Goal: Task Accomplishment & Management: Complete application form

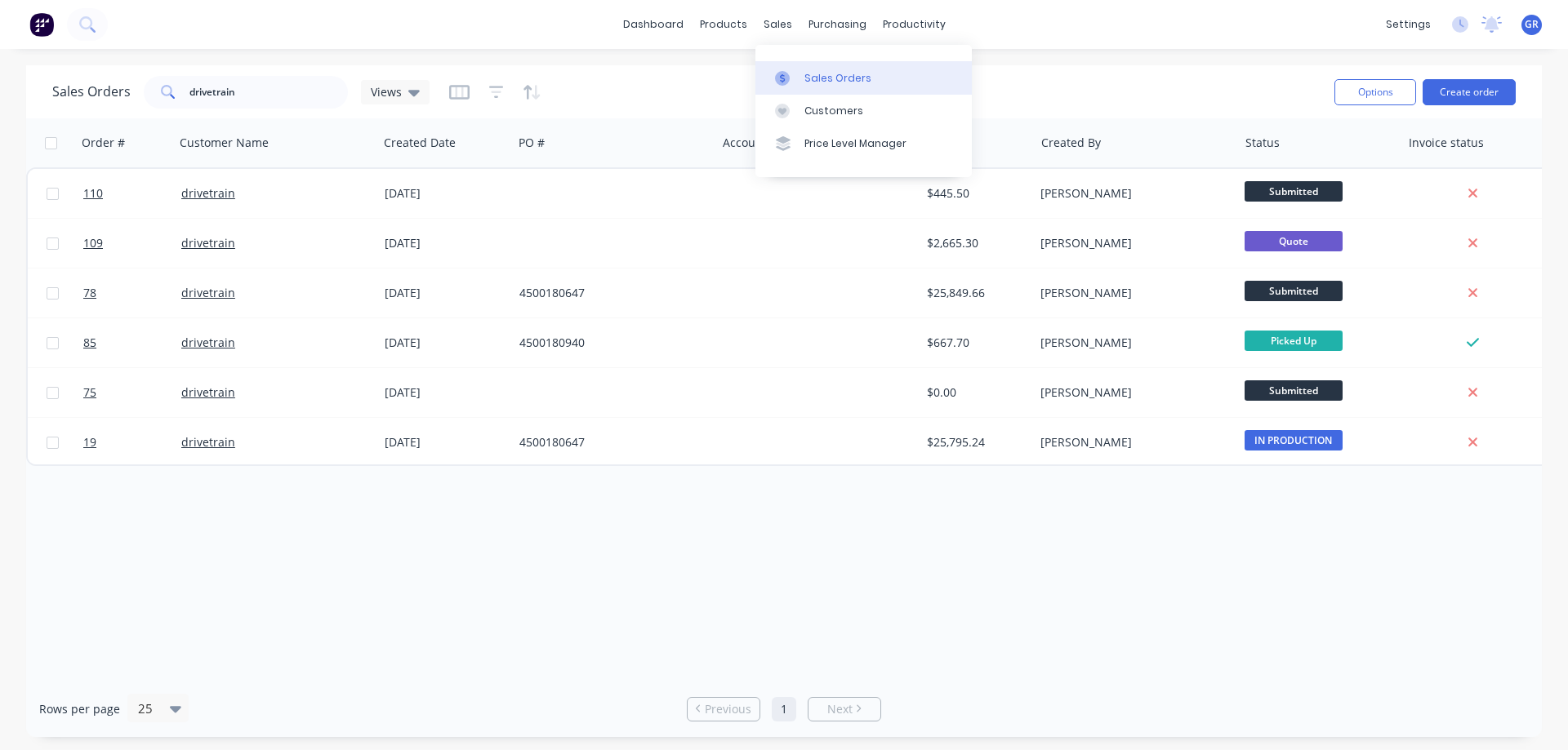
click at [819, 83] on div "Sales Orders" at bounding box center [837, 78] width 67 height 14
click at [827, 76] on div "Sales Orders" at bounding box center [837, 78] width 67 height 14
drag, startPoint x: 249, startPoint y: 92, endPoint x: 105, endPoint y: 78, distance: 144.7
click at [105, 78] on div "Sales Orders drivetrain Views" at bounding box center [241, 92] width 378 height 33
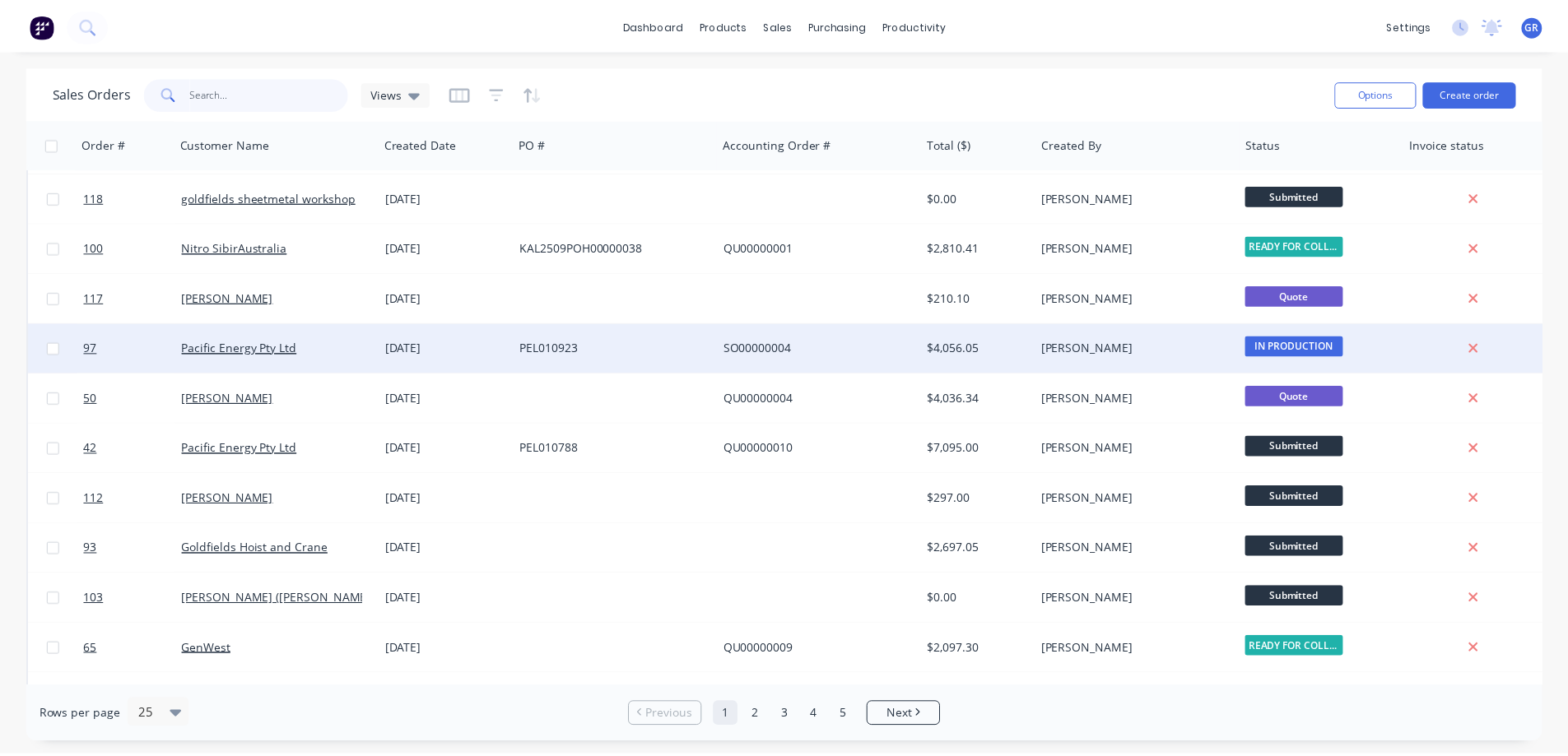
scroll to position [165, 0]
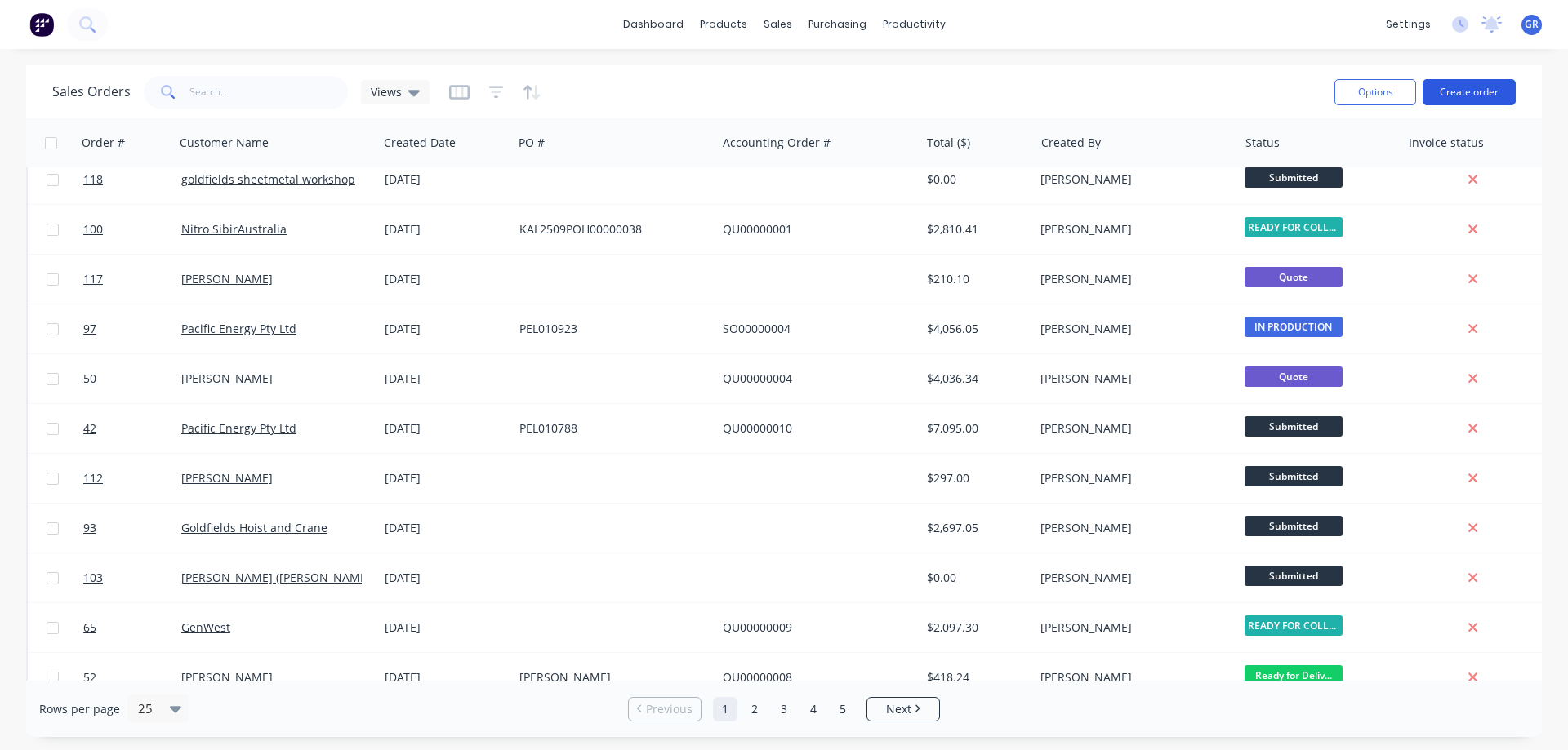
click at [1458, 92] on button "Create order" at bounding box center [1469, 92] width 93 height 26
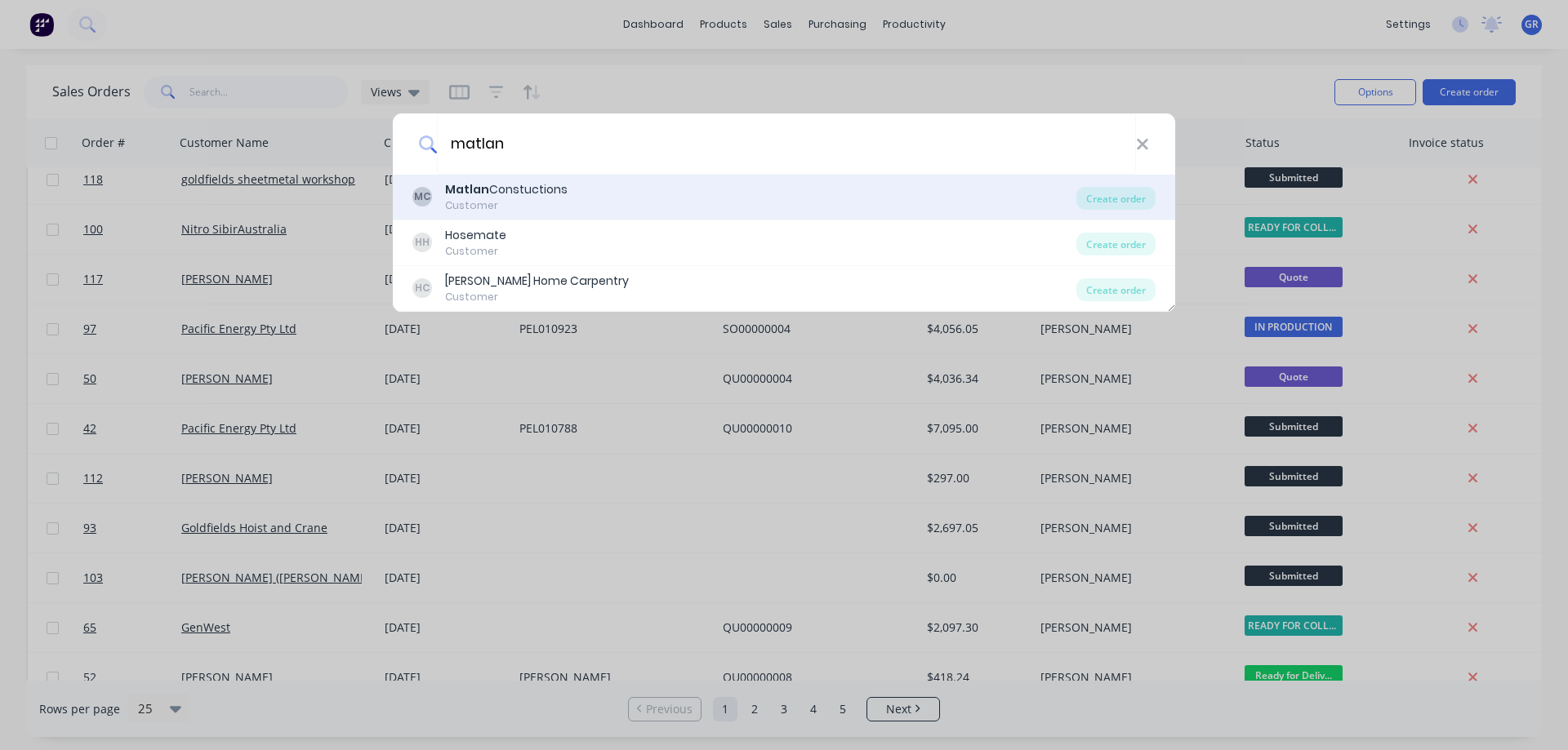
type input "matlan"
click at [502, 177] on div "MC [PERSON_NAME] Constuctions Customer Create order" at bounding box center [784, 197] width 782 height 46
click at [507, 190] on div "Matlan Constuctions" at bounding box center [506, 190] width 122 height 17
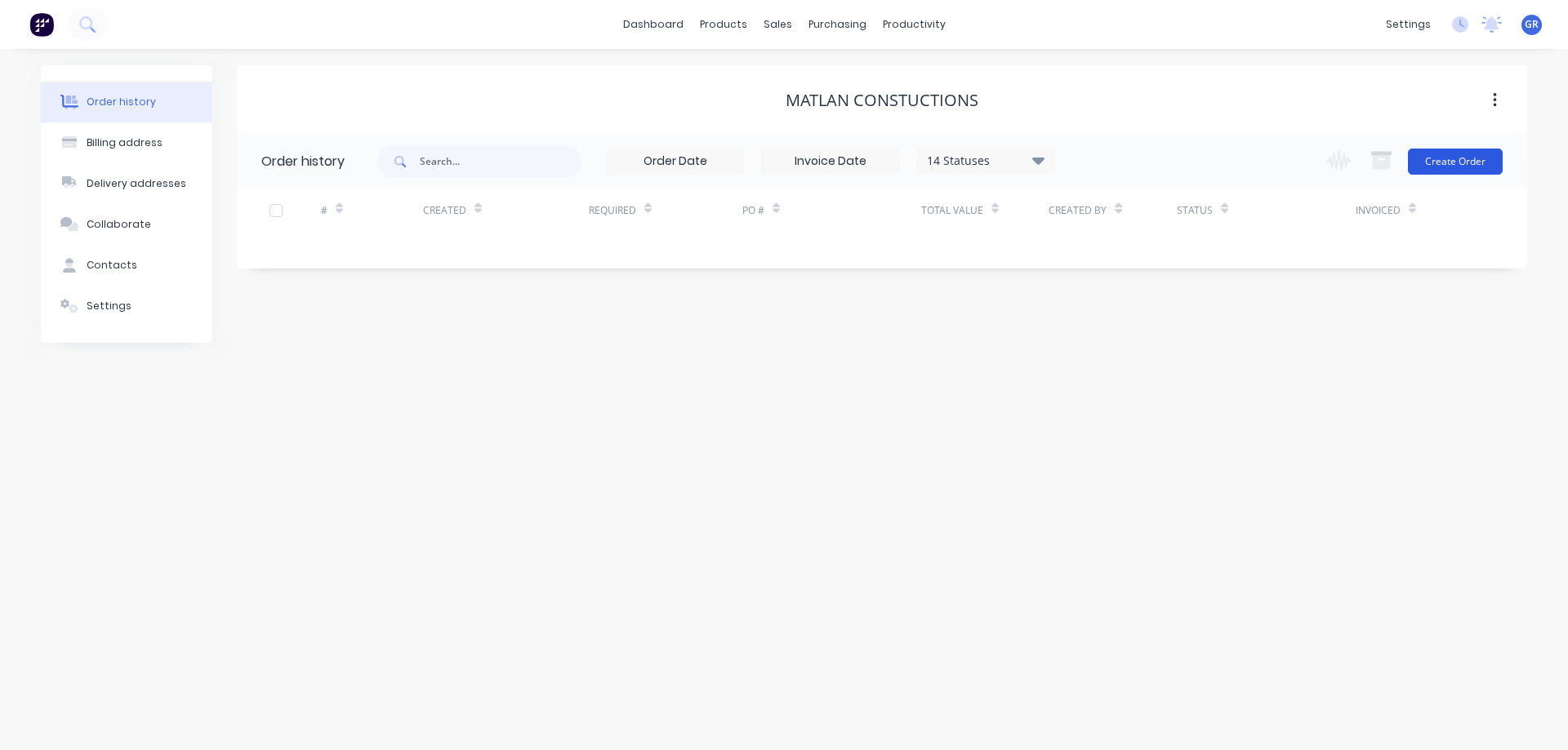
click at [1468, 159] on button "Create Order" at bounding box center [1455, 161] width 94 height 26
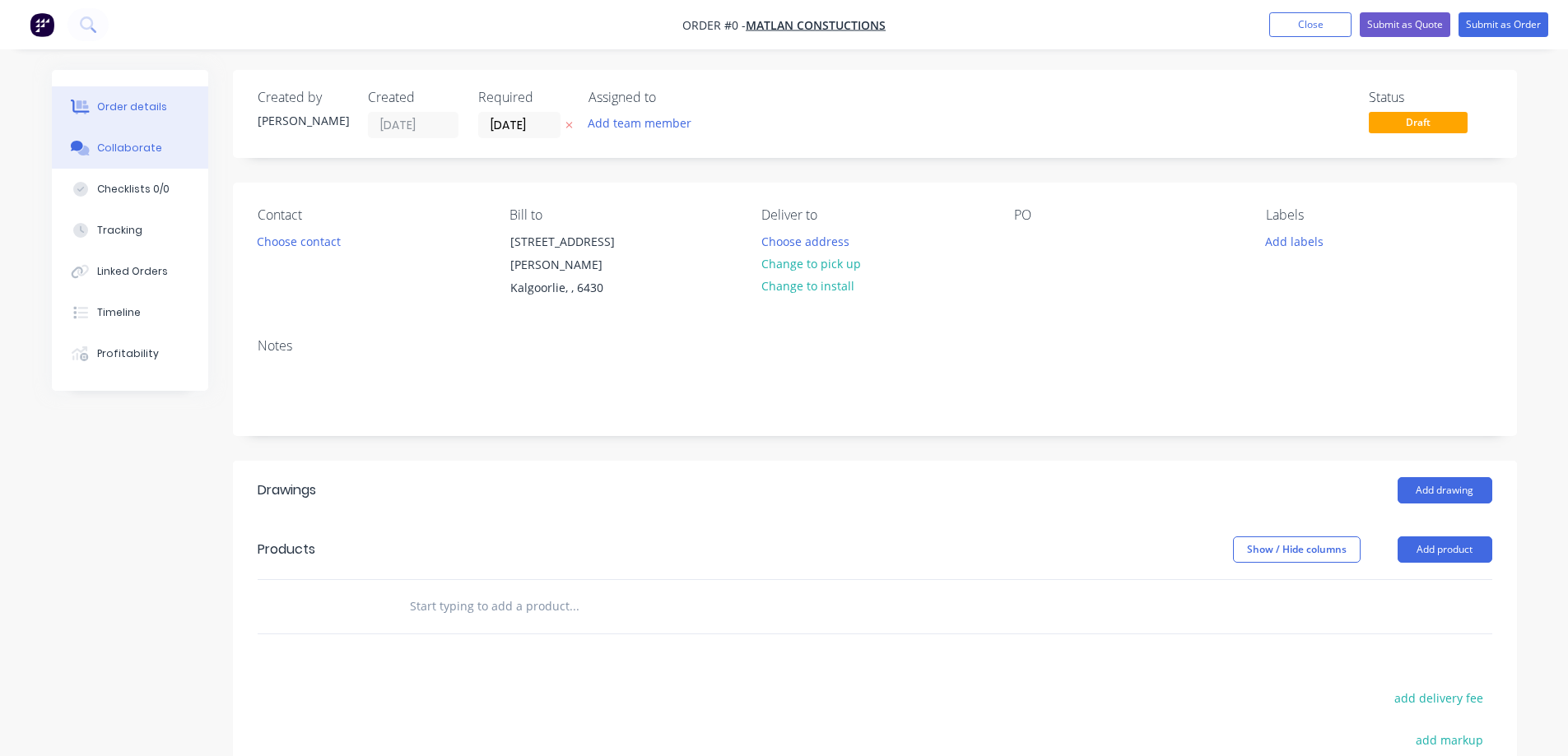
click at [118, 145] on div "Collaborate" at bounding box center [129, 148] width 65 height 14
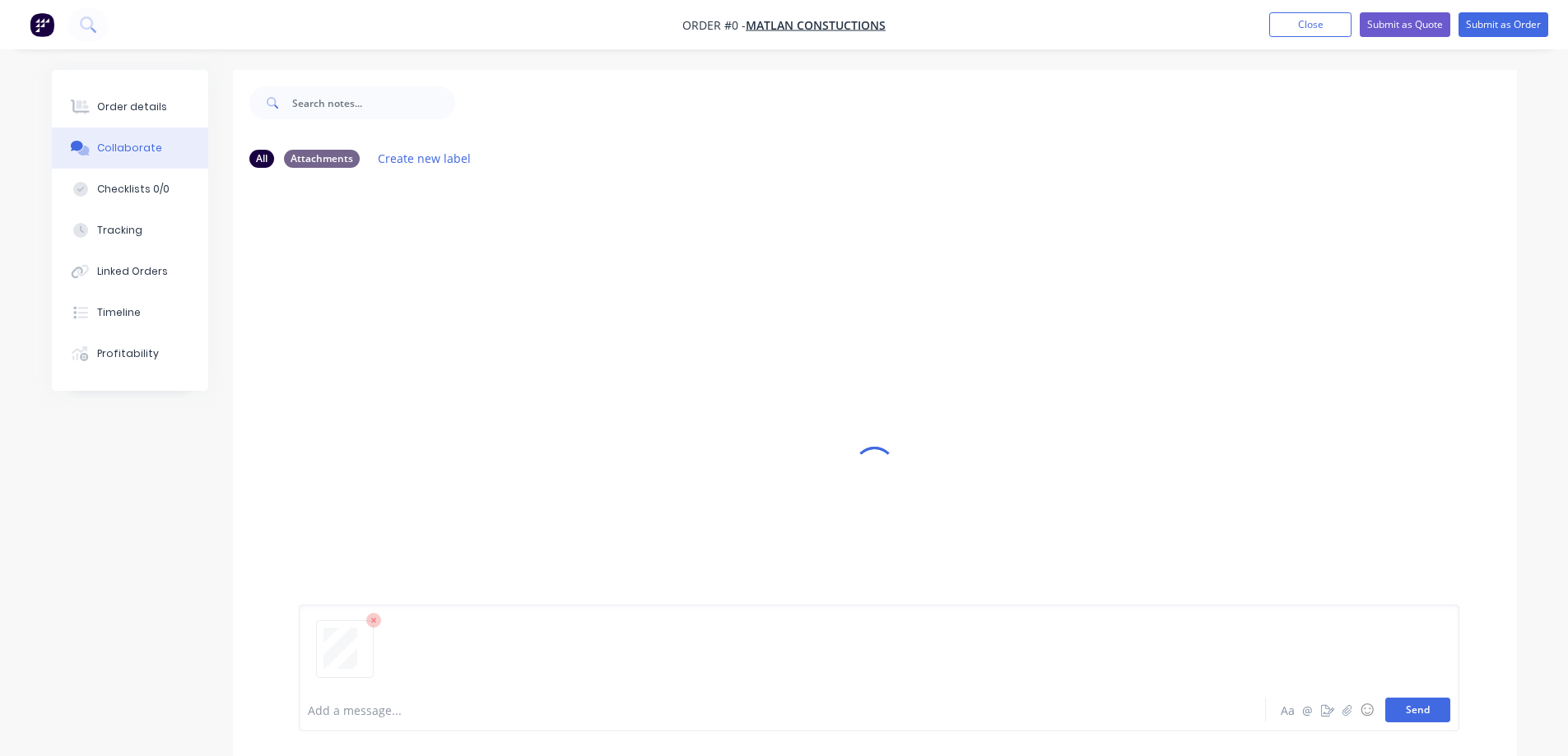
click at [1420, 703] on button "Send" at bounding box center [1418, 710] width 65 height 25
click at [130, 104] on div "Order details" at bounding box center [132, 106] width 70 height 14
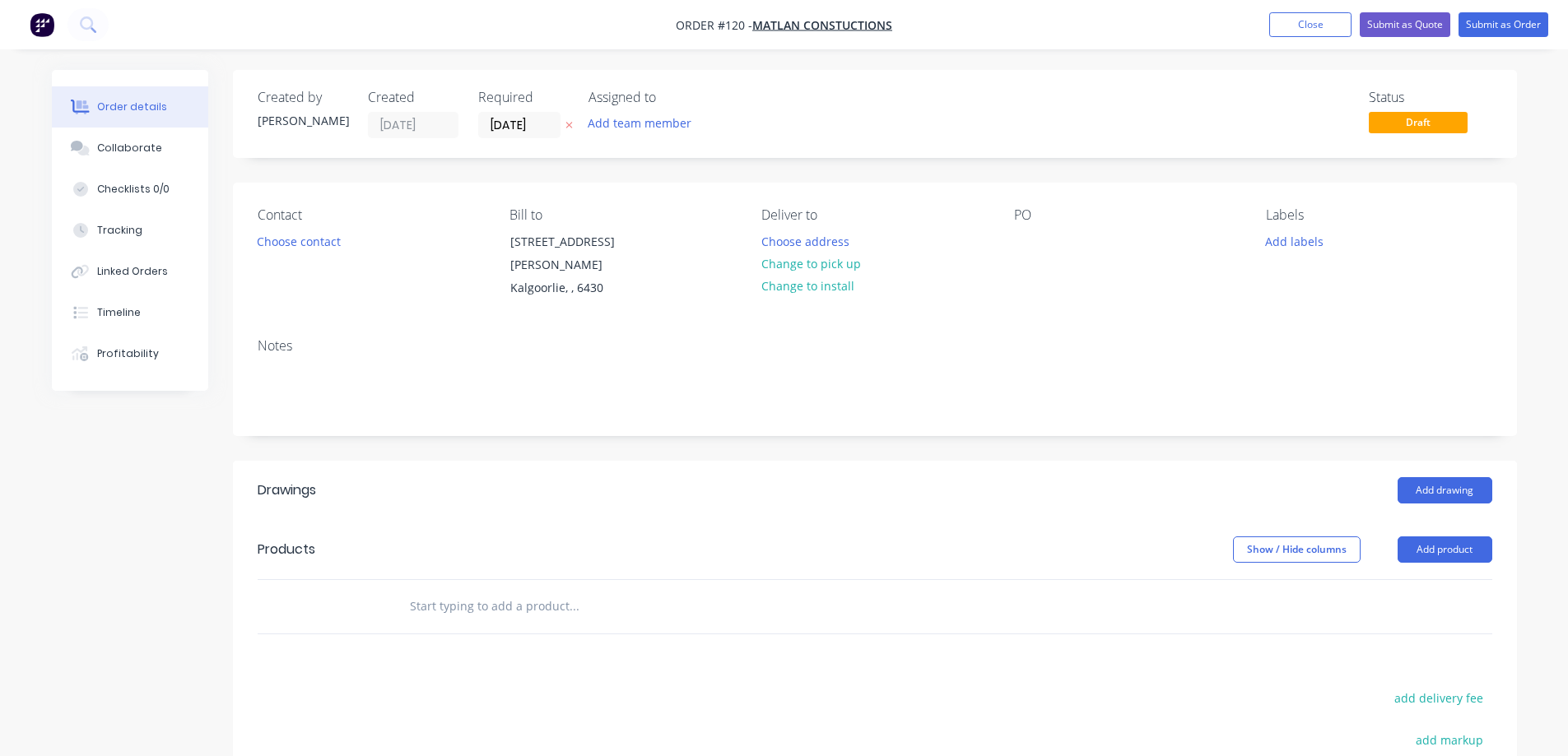
click at [440, 590] on input "text" at bounding box center [574, 606] width 330 height 33
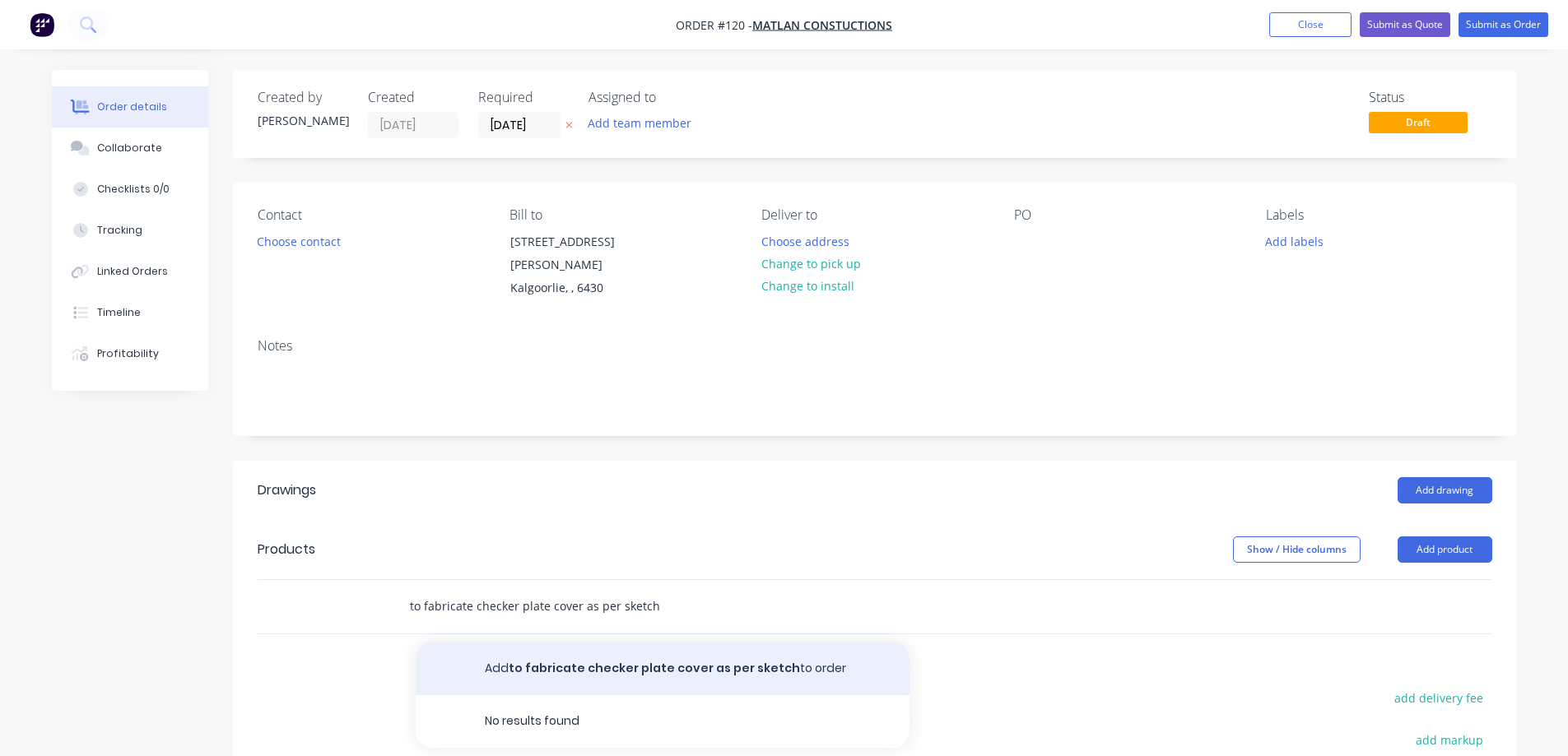
type input "to fabricate checker plate cover as per sketch"
click at [694, 652] on button "Add to fabricate checker plate cover as per sketch to order" at bounding box center [662, 669] width 494 height 53
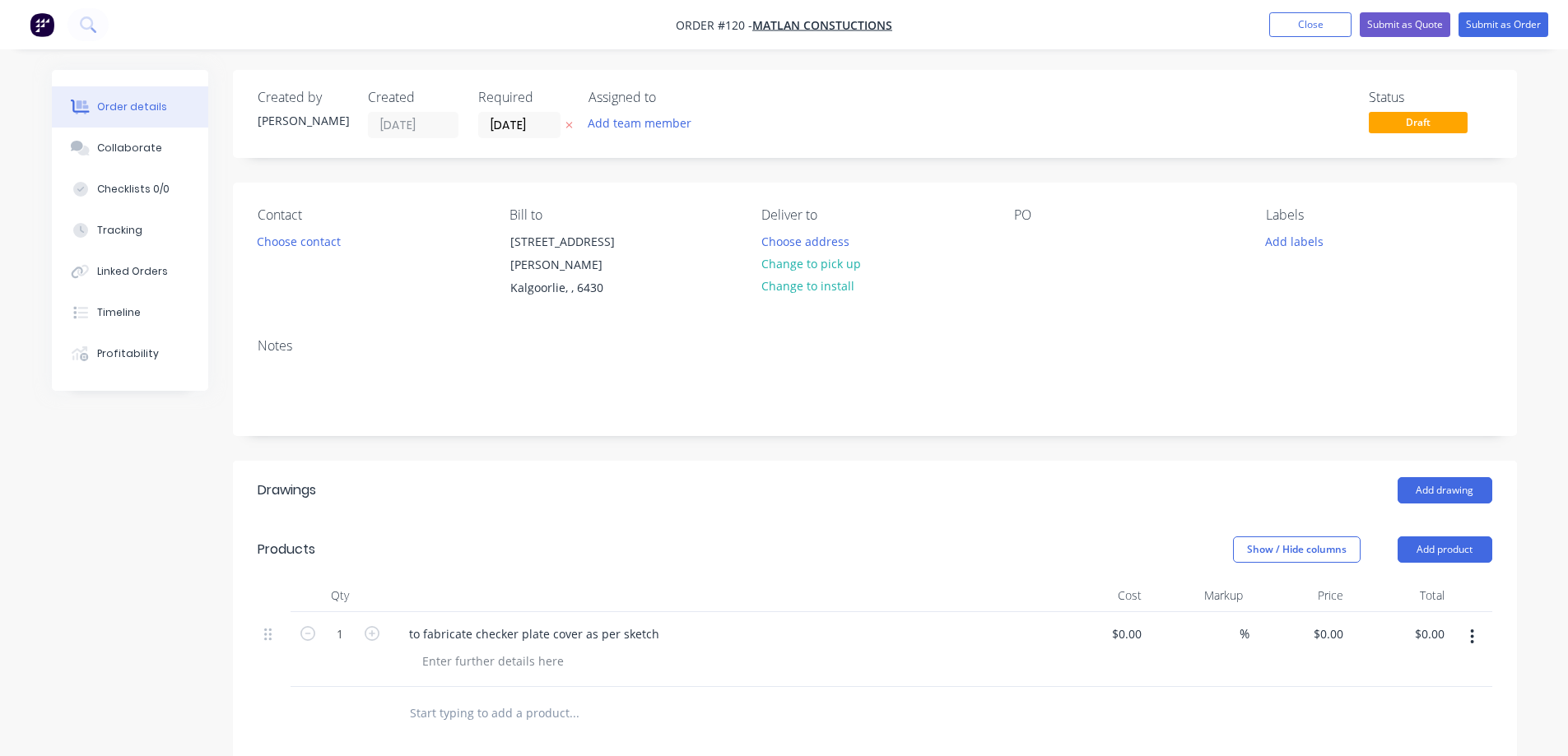
click at [922, 477] on div "Add drawing" at bounding box center [1005, 490] width 972 height 26
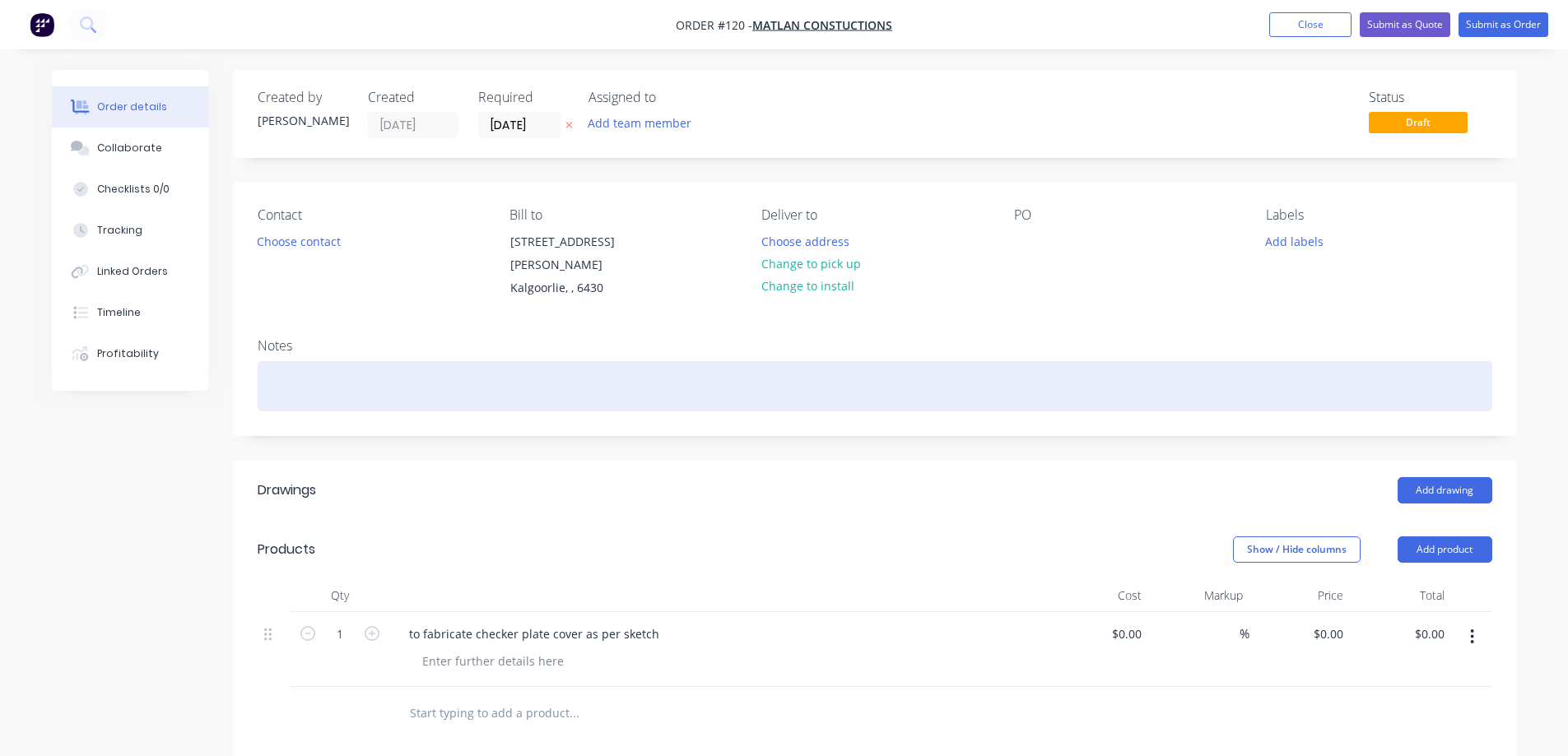
click at [370, 363] on div at bounding box center [874, 386] width 1234 height 50
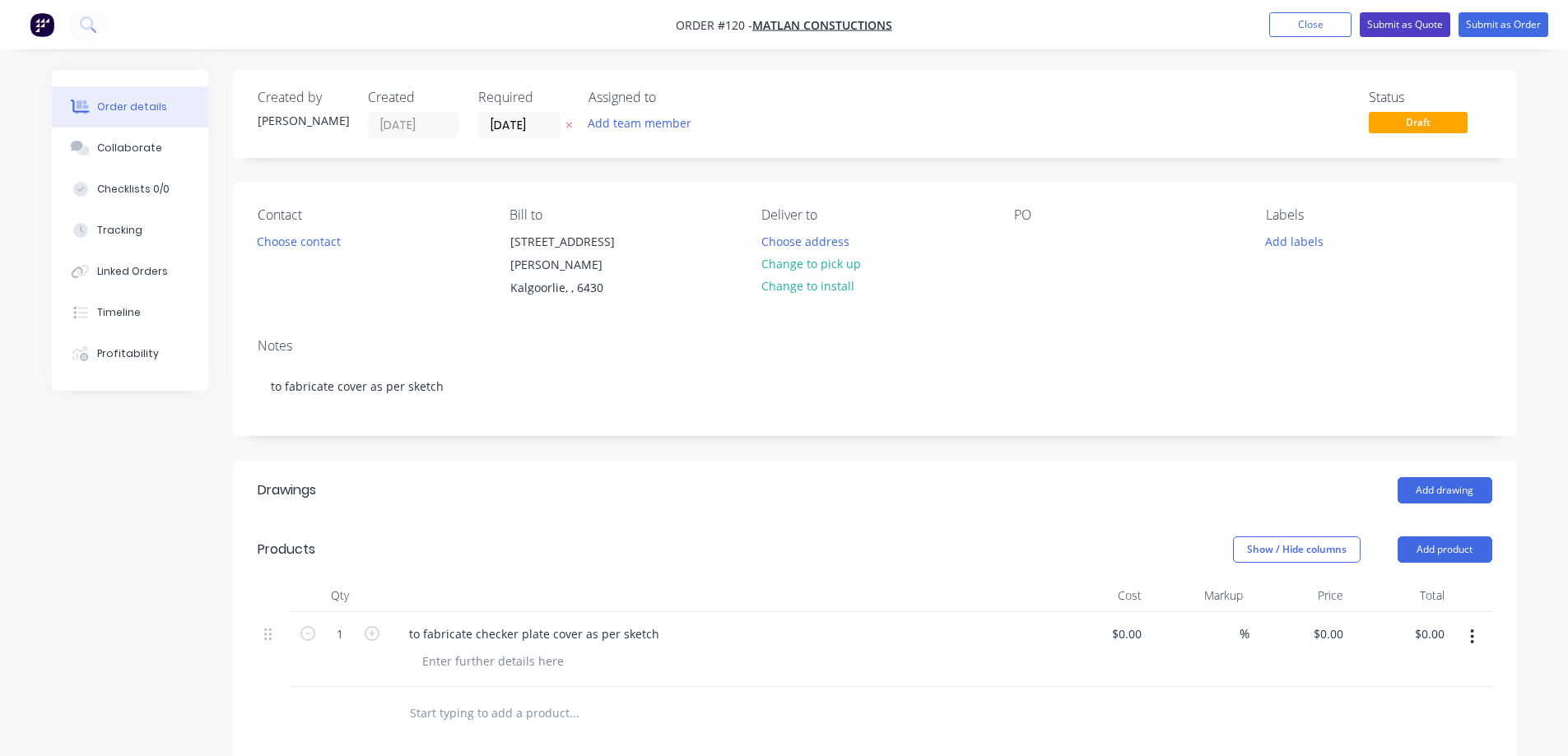
click at [1415, 24] on button "Submit as Quote" at bounding box center [1405, 25] width 91 height 25
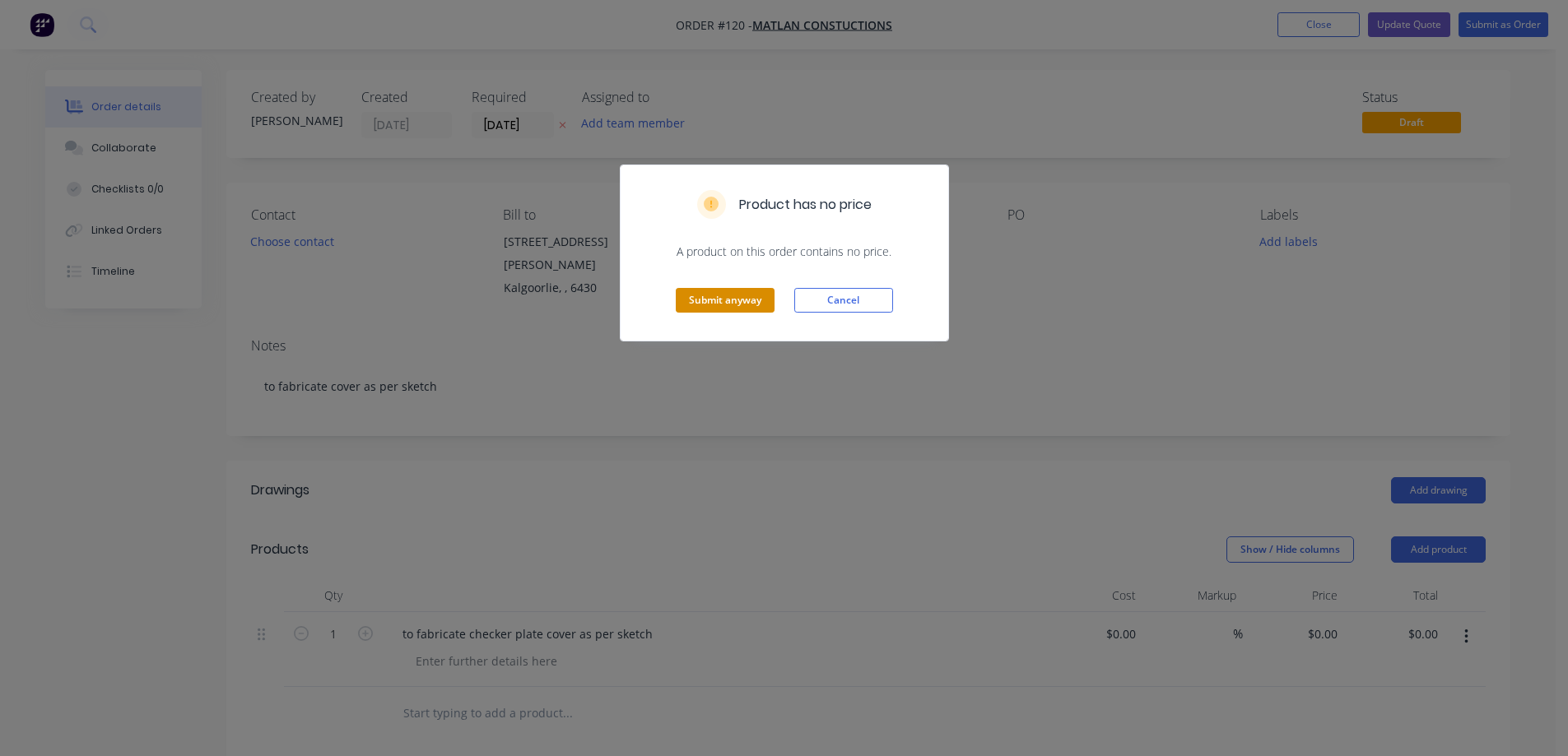
click at [721, 307] on button "Submit anyway" at bounding box center [725, 300] width 99 height 25
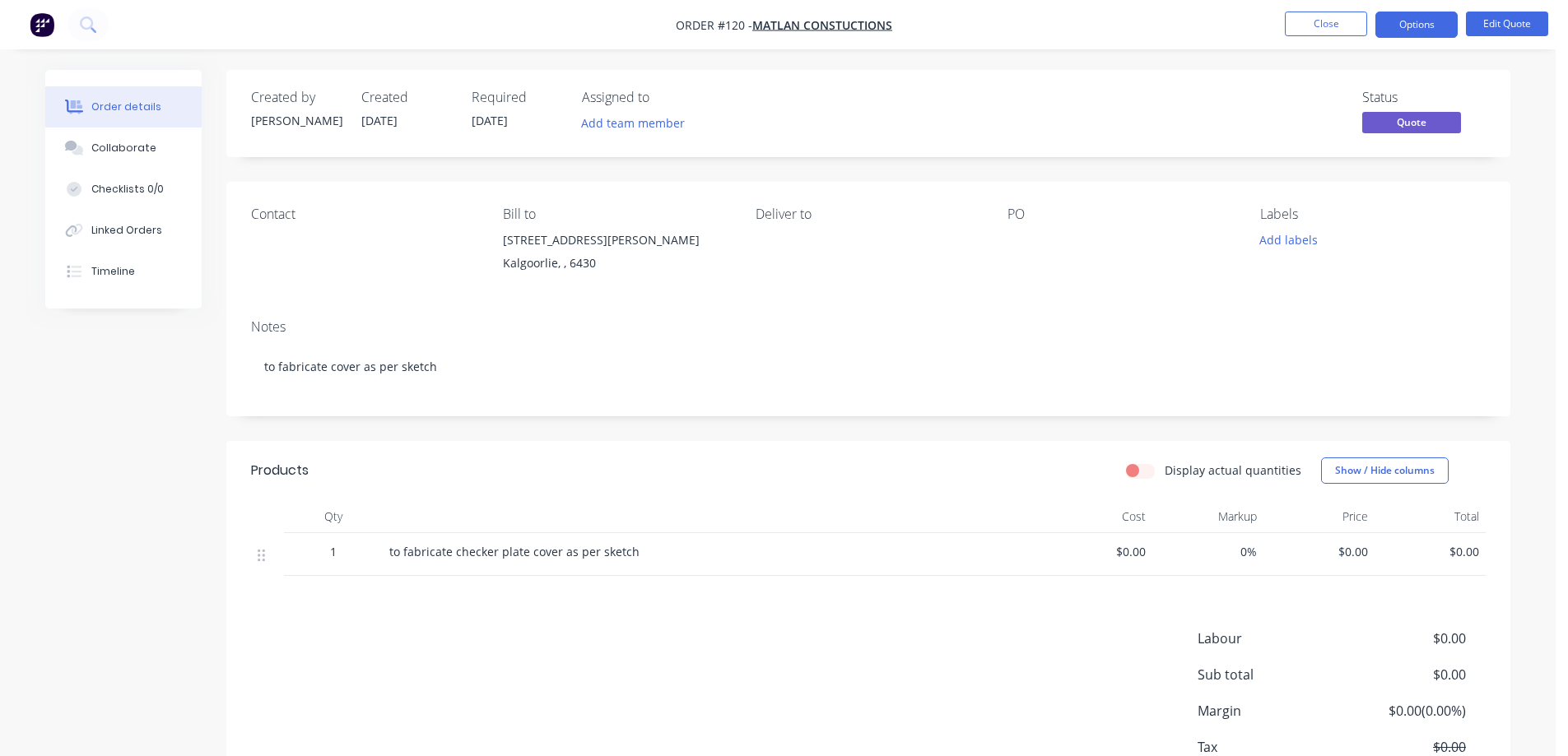
click at [115, 515] on div "Created by [PERSON_NAME] Created [DATE] Required [DATE] Assigned to Add team me…" at bounding box center [777, 469] width 1465 height 799
click at [1324, 26] on button "Close" at bounding box center [1325, 24] width 82 height 25
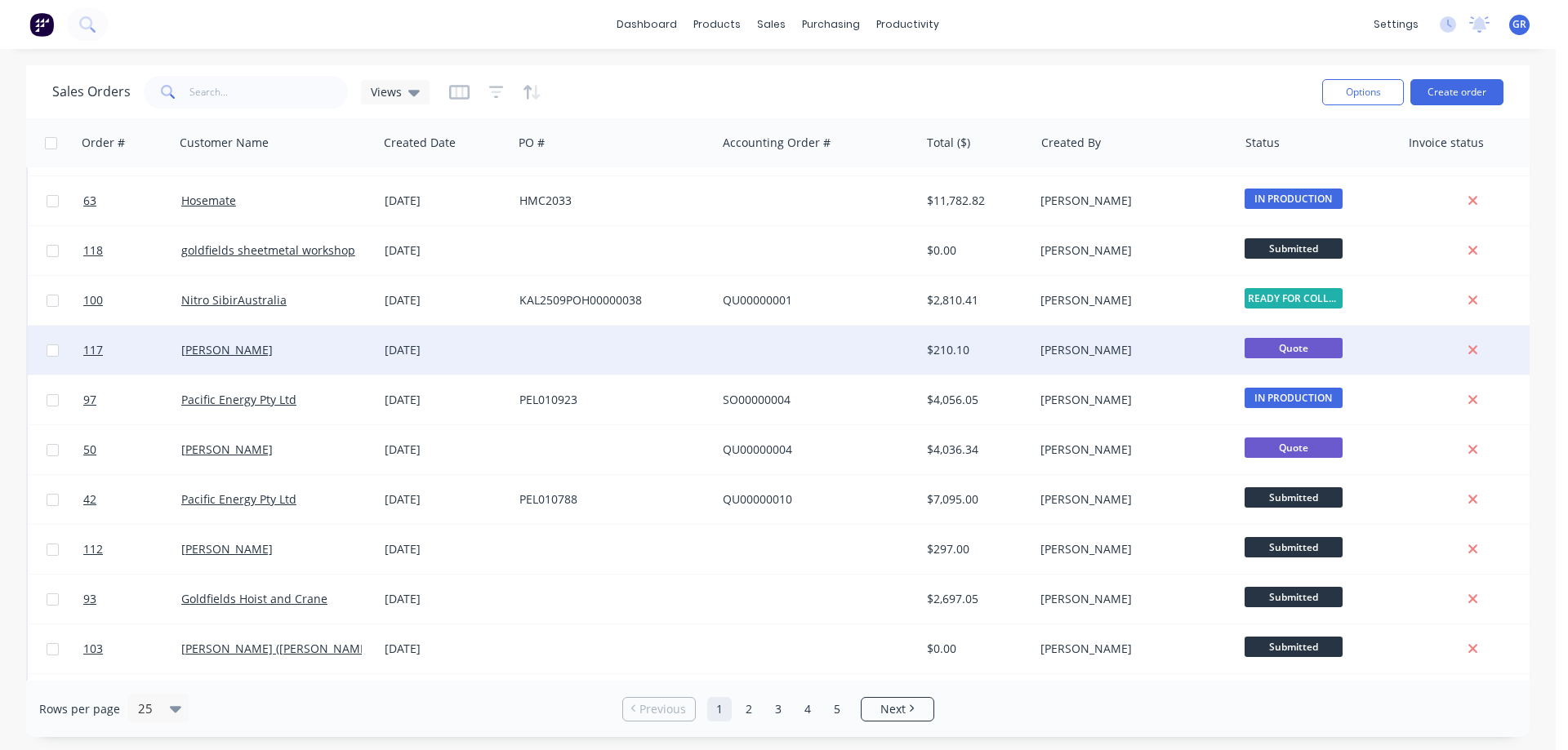
scroll to position [163, 0]
